Goal: Use online tool/utility: Utilize a website feature to perform a specific function

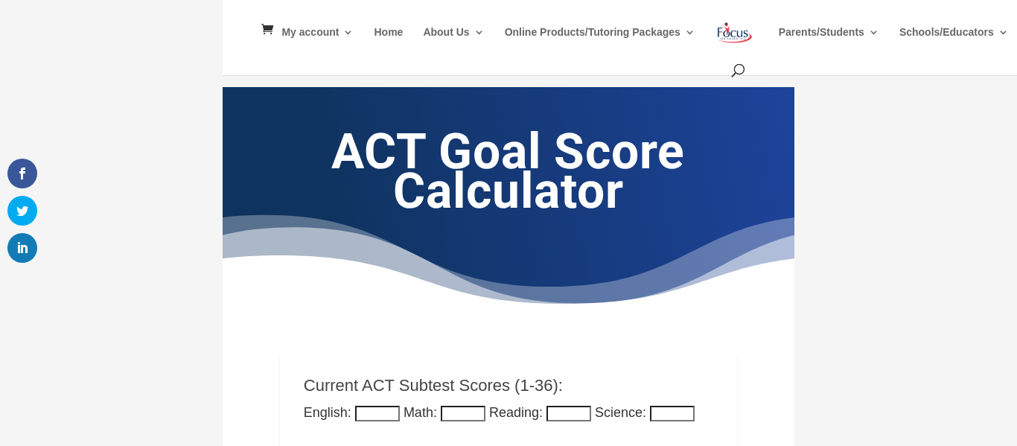
click at [377, 412] on input "English:" at bounding box center [377, 414] width 45 height 16
type input "3"
type input "28"
click at [449, 413] on input "Math:" at bounding box center [463, 414] width 45 height 16
type input "24"
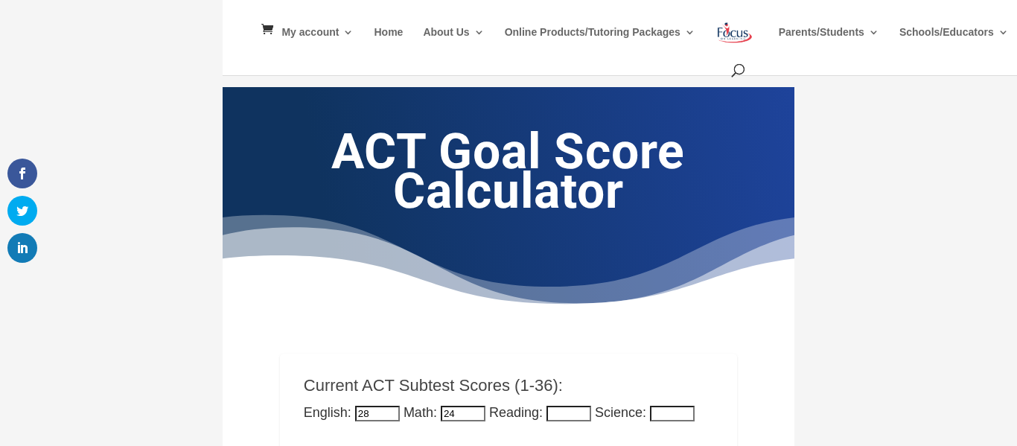
click at [550, 413] on input "Reading:" at bounding box center [569, 414] width 45 height 16
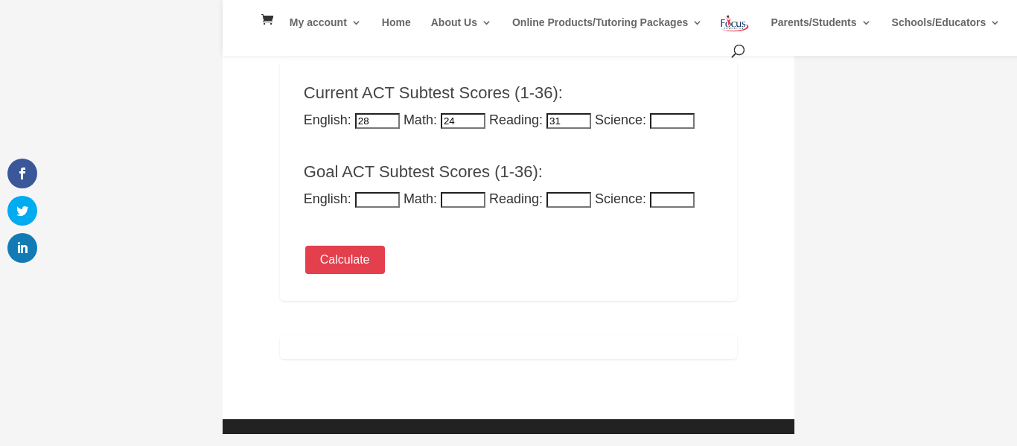
scroll to position [272, 0]
type input "31"
click at [386, 200] on input "English:" at bounding box center [377, 200] width 45 height 16
